Goal: Find specific page/section: Find specific page/section

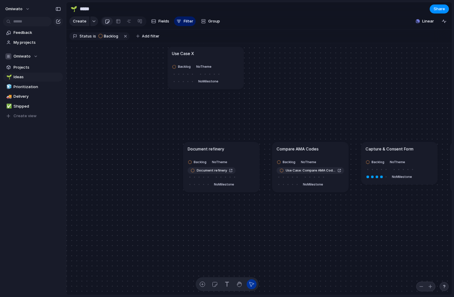
drag, startPoint x: 148, startPoint y: 86, endPoint x: 222, endPoint y: 50, distance: 82.8
click at [222, 50] on article "Use Case X Backlog No Theme No Milestone" at bounding box center [205, 68] width 76 height 43
drag, startPoint x: 221, startPoint y: 55, endPoint x: 148, endPoint y: 89, distance: 80.7
click at [148, 89] on div "Use Case X" at bounding box center [134, 88] width 68 height 6
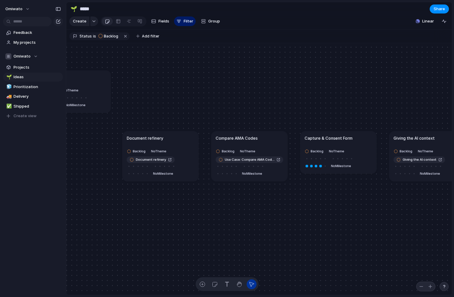
click at [357, 143] on article "Capture & Consent Form Backlog No Theme No Milestone" at bounding box center [338, 152] width 76 height 43
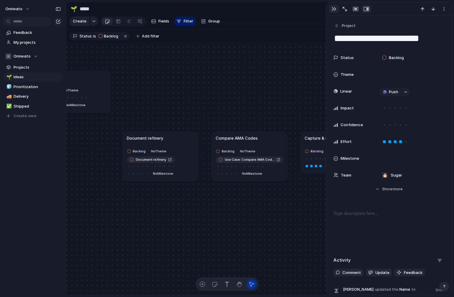
click at [335, 10] on div "button" at bounding box center [334, 9] width 5 height 5
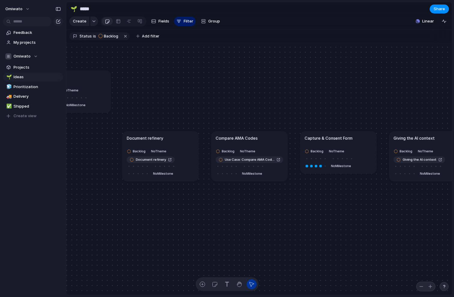
click at [349, 141] on h1 "Capture & Consent Form" at bounding box center [329, 138] width 48 height 6
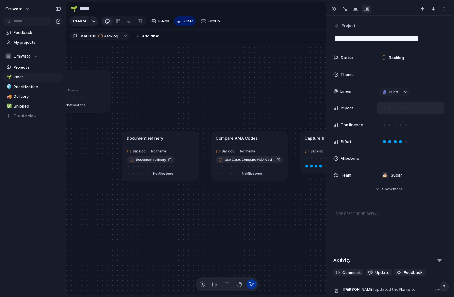
click at [394, 106] on div at bounding box center [395, 108] width 5 height 5
click at [396, 132] on div "Status Backlog Theme Linear Push Impact Confidence Effort Milestone Team 🎂 Suga…" at bounding box center [388, 117] width 111 height 130
click at [396, 125] on div at bounding box center [395, 124] width 5 height 5
click at [337, 9] on button "button" at bounding box center [334, 9] width 10 height 8
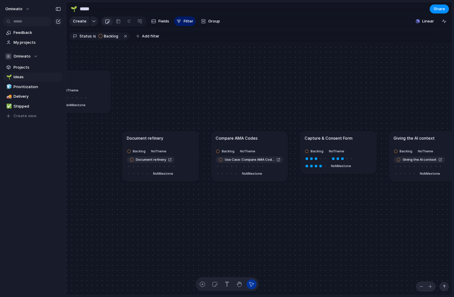
click at [328, 144] on article "Capture & Consent Form Backlog No Theme No Milestone" at bounding box center [338, 152] width 76 height 43
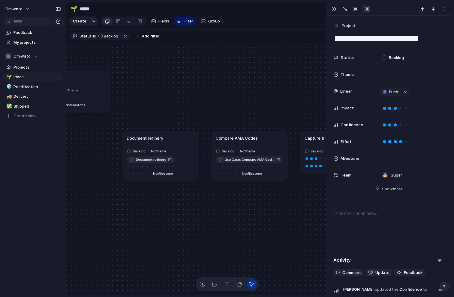
click at [334, 13] on div at bounding box center [388, 8] width 125 height 13
click at [336, 9] on div "button" at bounding box center [334, 9] width 5 height 5
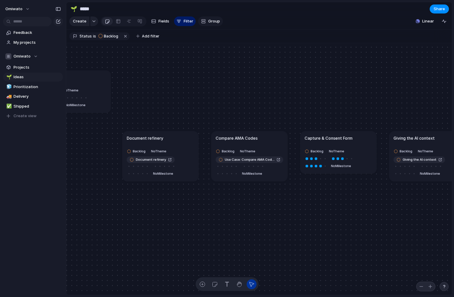
click at [211, 25] on button "Group" at bounding box center [210, 22] width 25 height 10
click at [173, 142] on article "Document refinery Backlog No Theme Document refinery No Milestone" at bounding box center [160, 156] width 76 height 50
